Goal: Navigation & Orientation: Find specific page/section

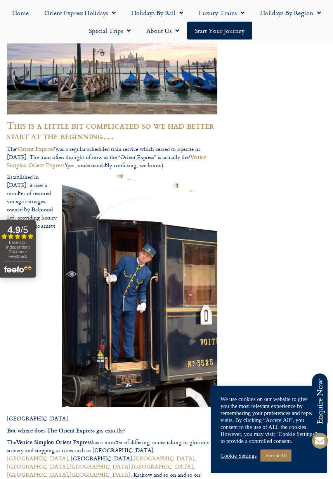
scroll to position [239, 0]
click at [249, 459] on link "Cookie Settings" at bounding box center [238, 455] width 36 height 7
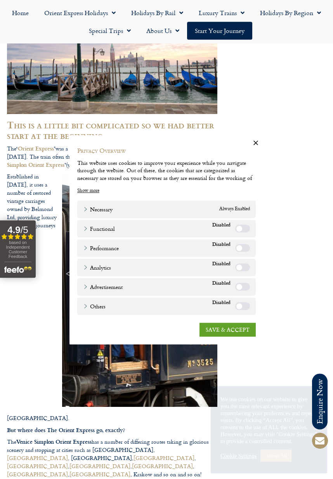
click at [240, 336] on link "SAVE & ACCEPT" at bounding box center [227, 329] width 56 height 14
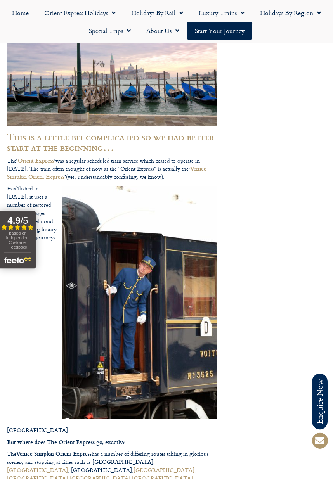
scroll to position [226, 0]
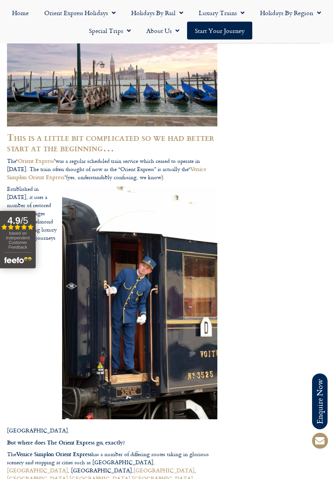
click at [233, 35] on link "Start your Journey" at bounding box center [219, 31] width 65 height 18
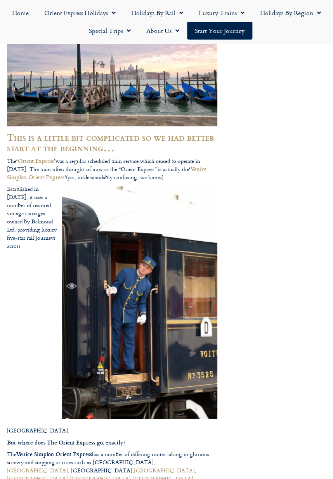
scroll to position [227, 0]
